Goal: Task Accomplishment & Management: Manage account settings

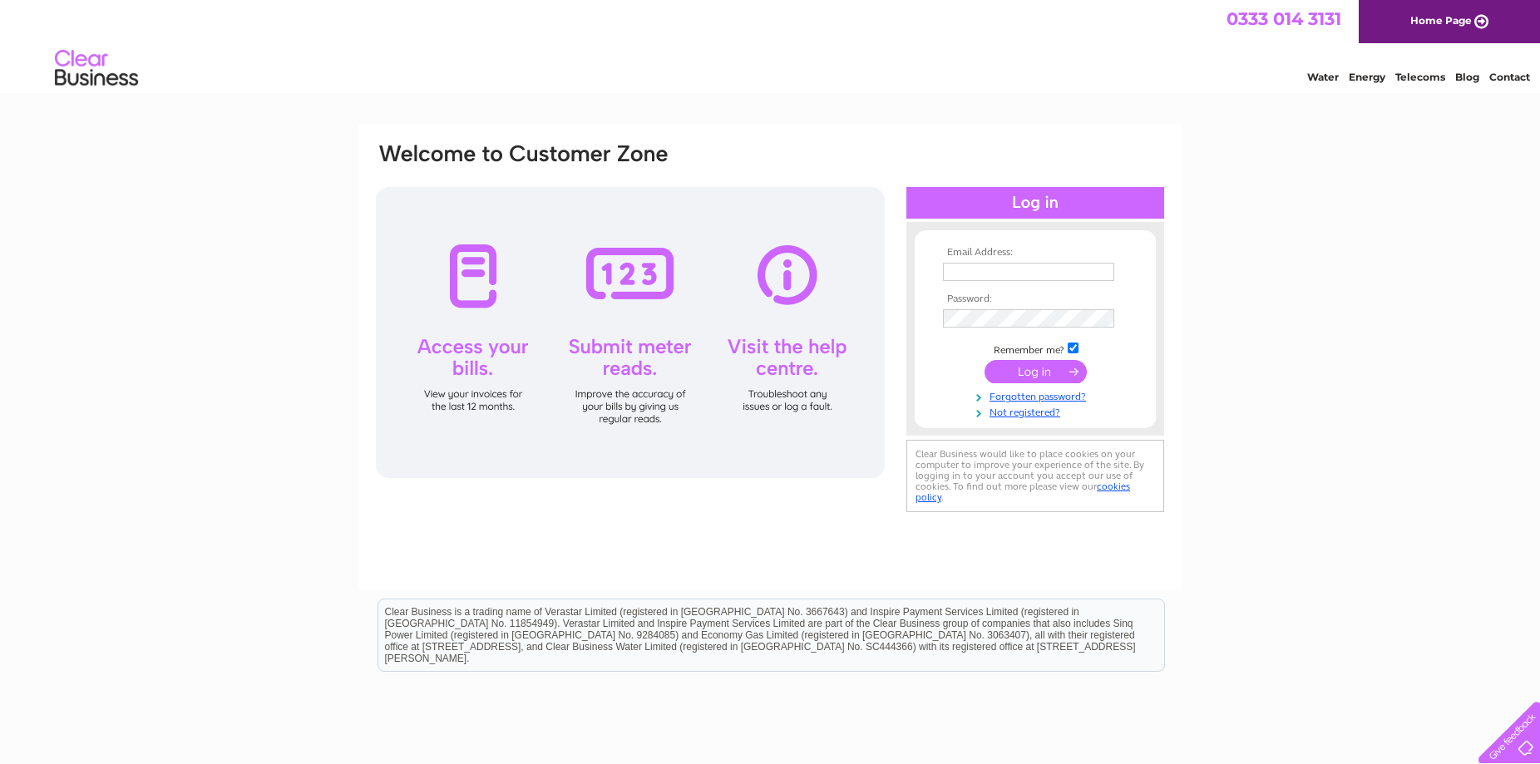
type input "jillian.chadwick@bcgolf.co.uk"
click at [1020, 369] on input "submit" at bounding box center [1035, 371] width 102 height 23
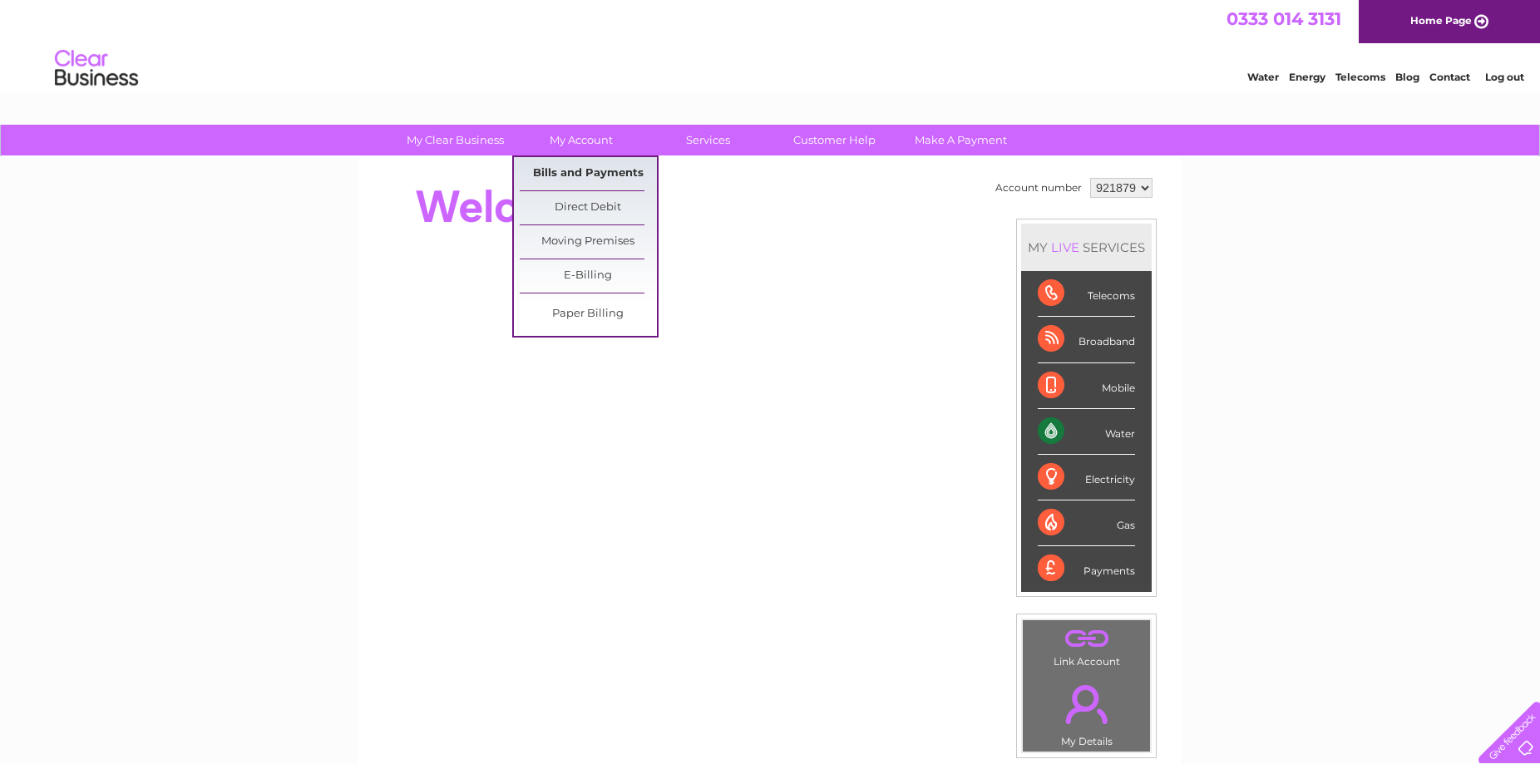
click at [560, 165] on link "Bills and Payments" at bounding box center [588, 173] width 137 height 33
click at [561, 177] on link "Bills and Payments" at bounding box center [588, 173] width 137 height 33
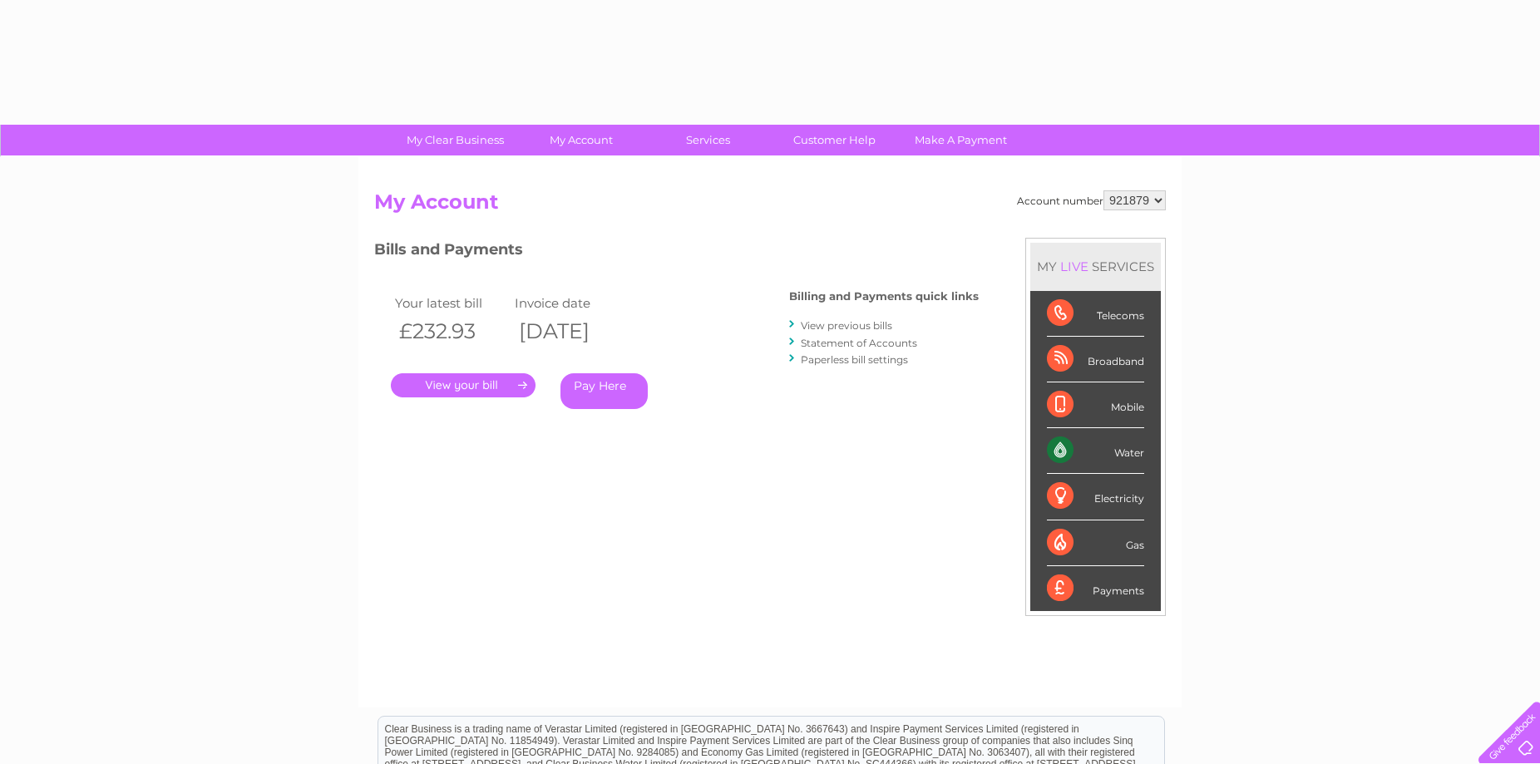
click at [491, 387] on link "." at bounding box center [463, 385] width 145 height 24
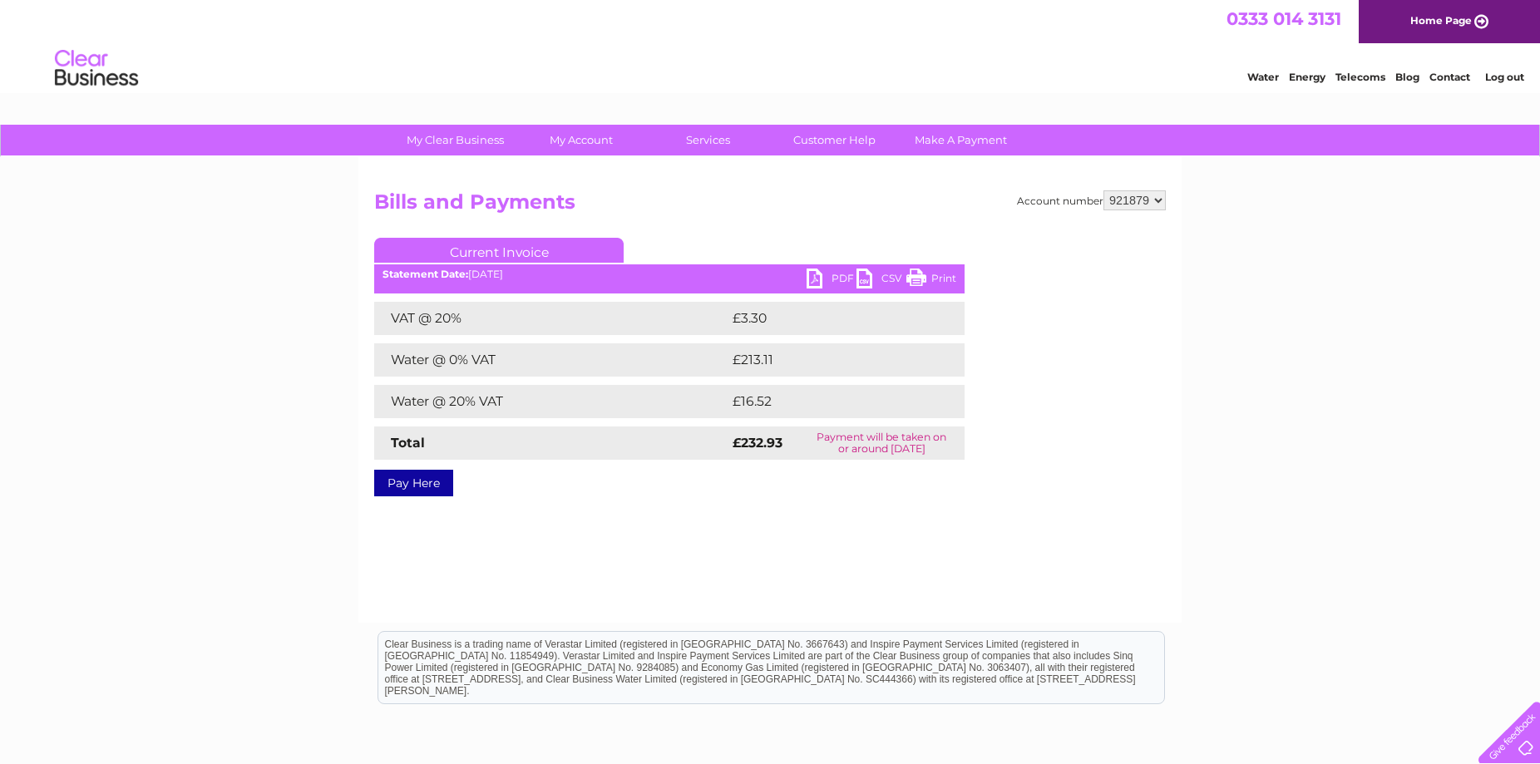
click at [817, 280] on link "PDF" at bounding box center [831, 281] width 50 height 24
click at [1500, 72] on link "Log out" at bounding box center [1504, 77] width 39 height 12
